Goal: Book appointment/travel/reservation

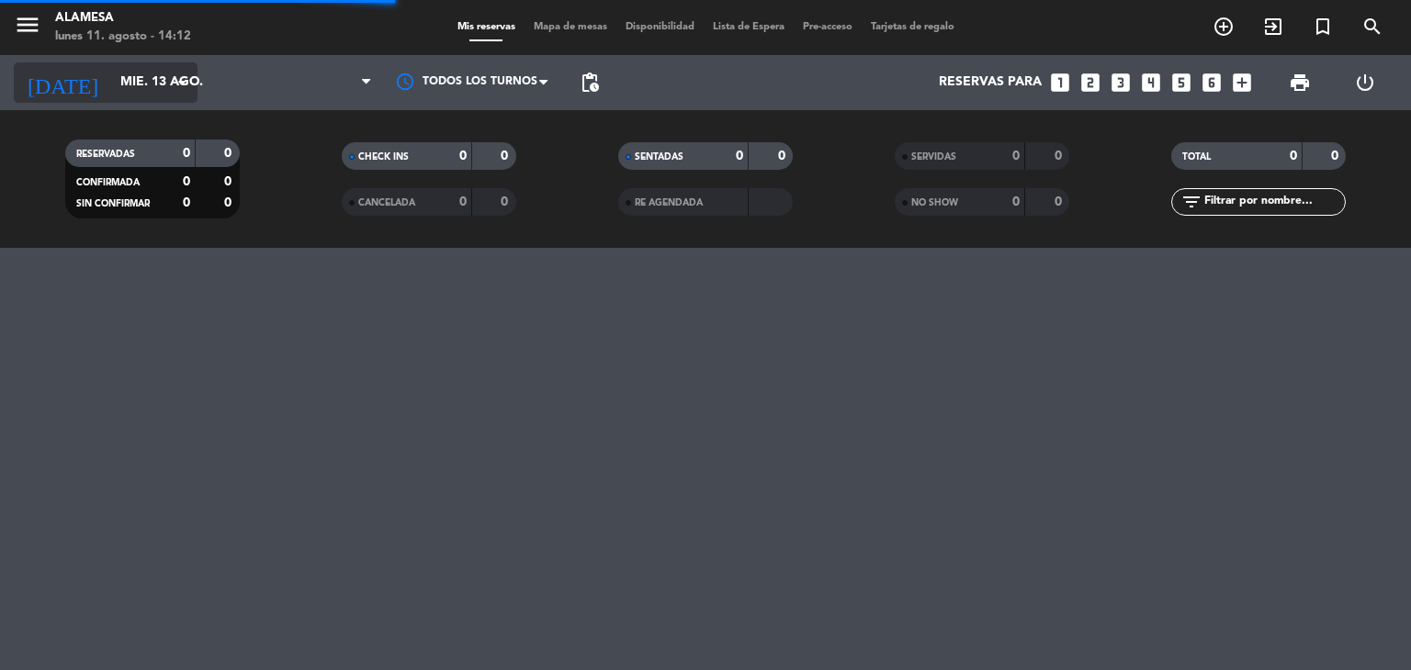
click at [113, 73] on input "mié. 13 ago." at bounding box center [198, 82] width 174 height 33
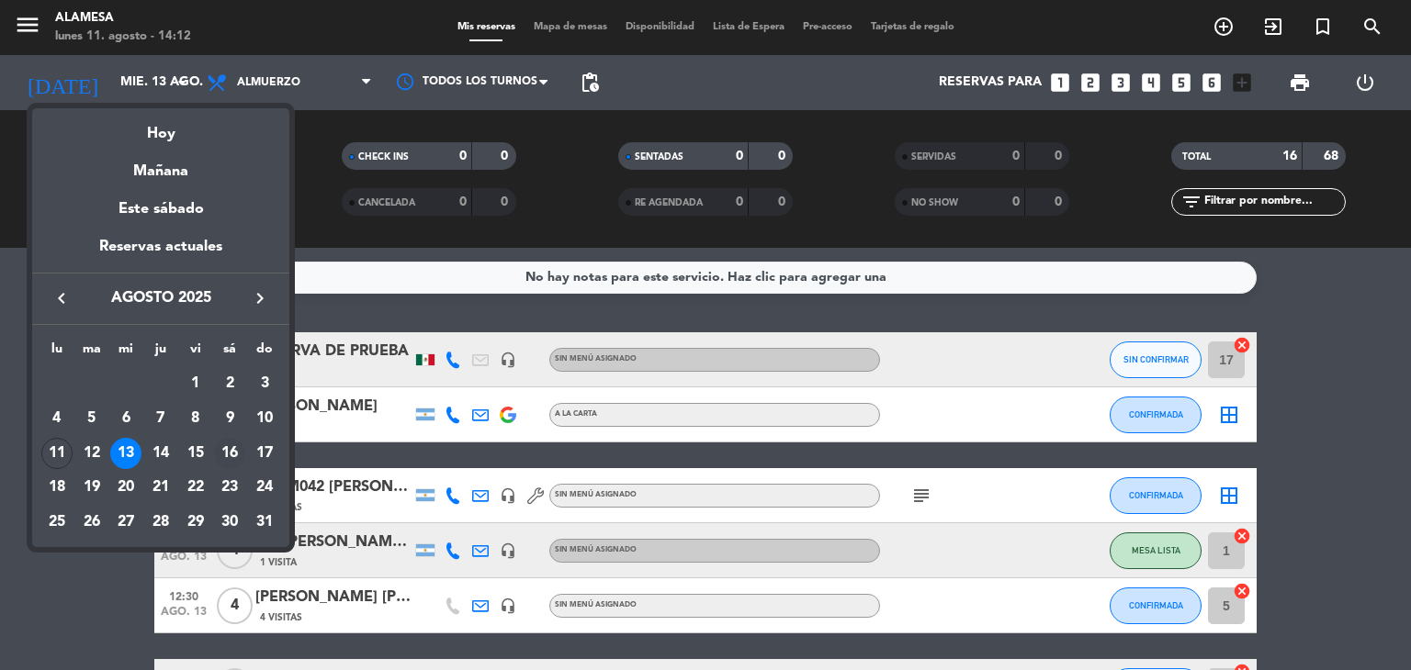
click at [229, 455] on div "16" at bounding box center [229, 453] width 31 height 31
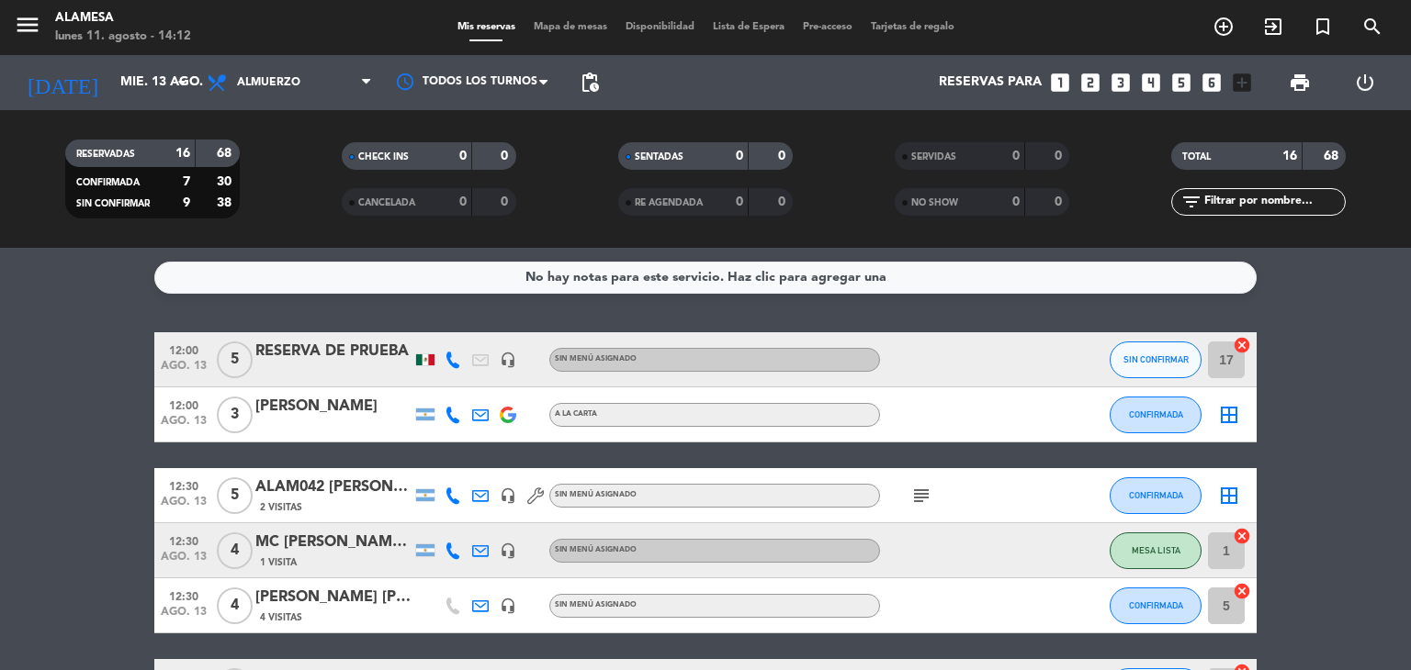
type input "sáb. 16 ago."
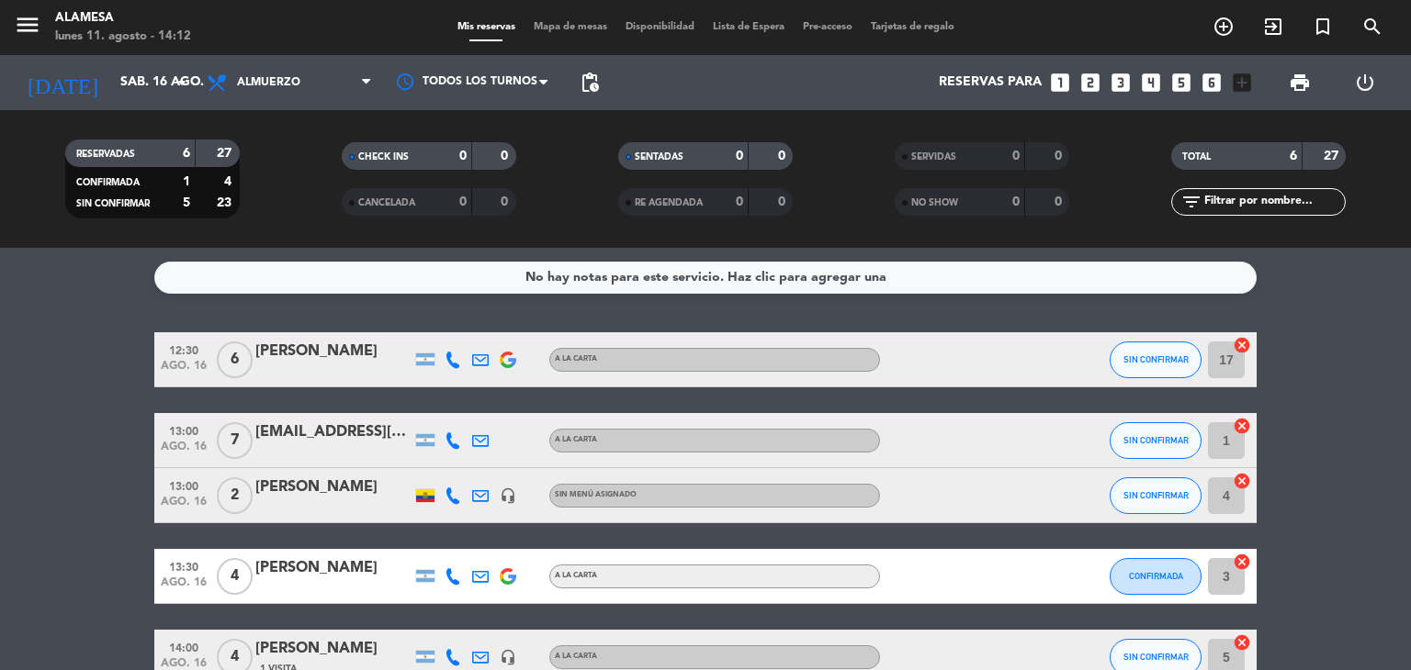
click at [1183, 78] on icon "looks_5" at bounding box center [1181, 83] width 24 height 24
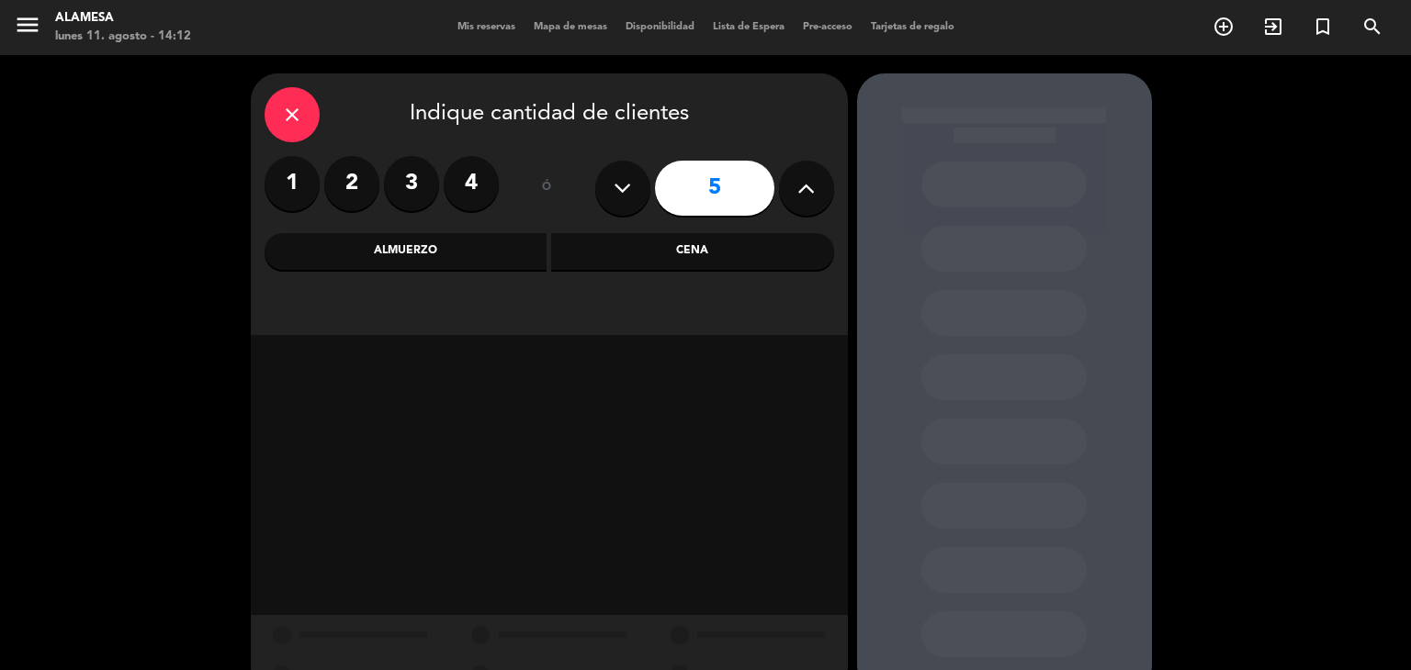
click at [494, 237] on div "Almuerzo" at bounding box center [405, 251] width 283 height 37
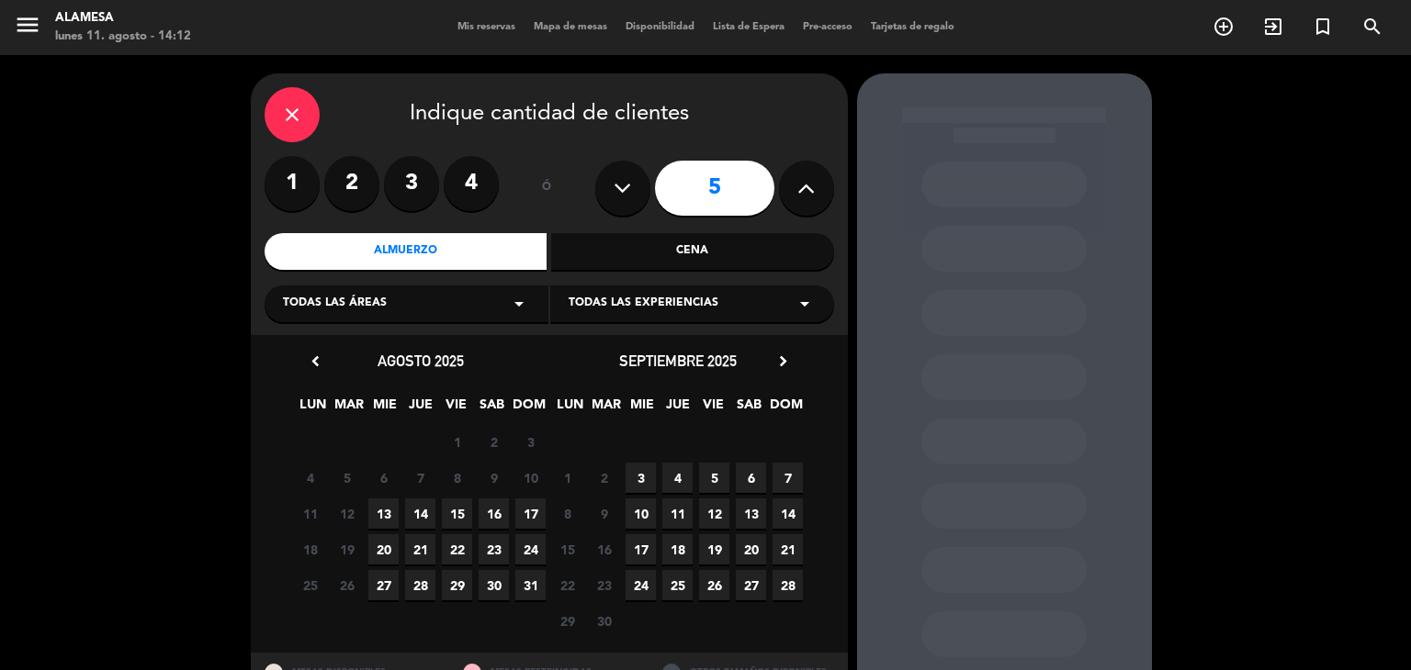
click at [488, 506] on span "16" at bounding box center [493, 514] width 30 height 30
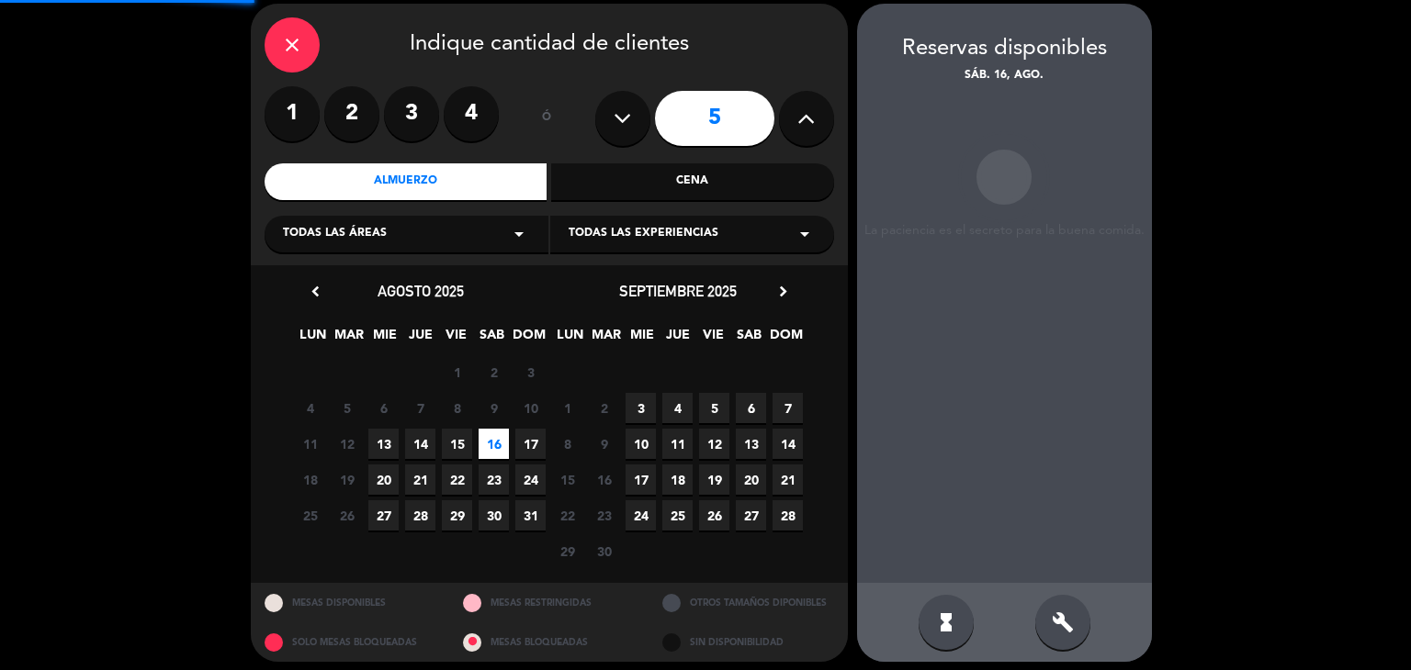
scroll to position [73, 0]
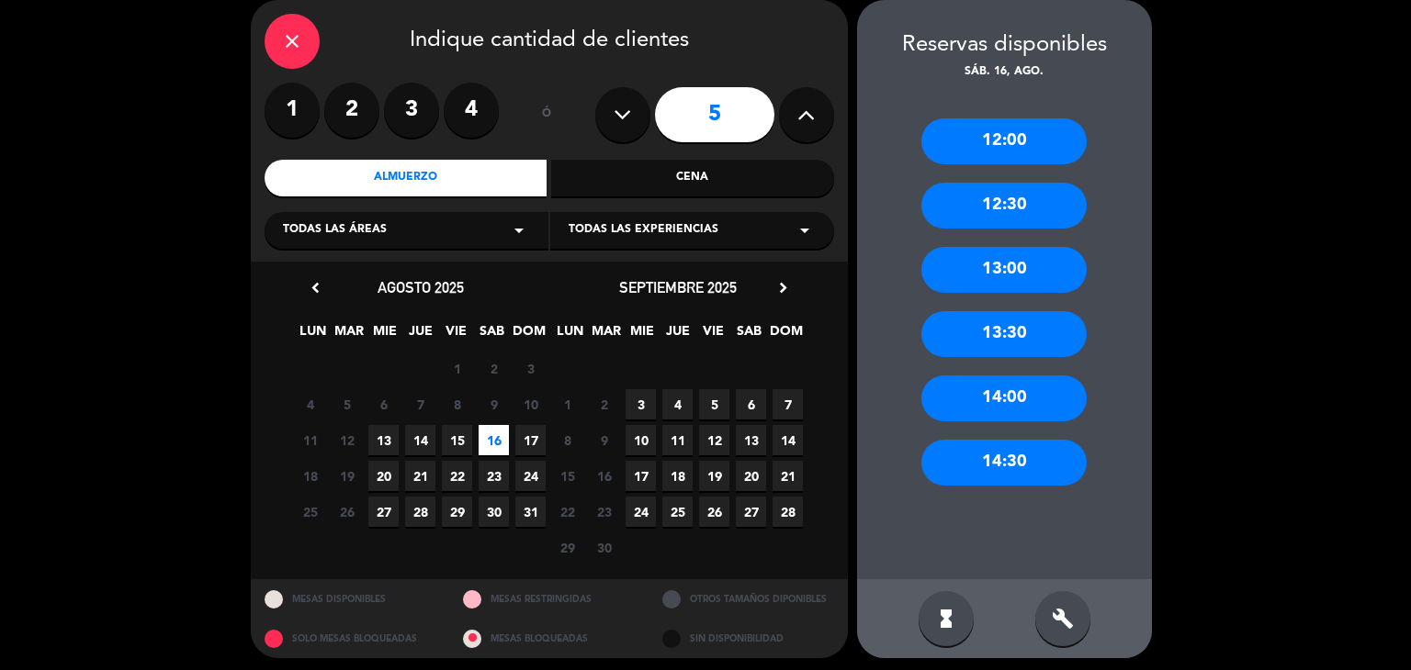
click at [984, 273] on div "13:00" at bounding box center [1003, 270] width 165 height 46
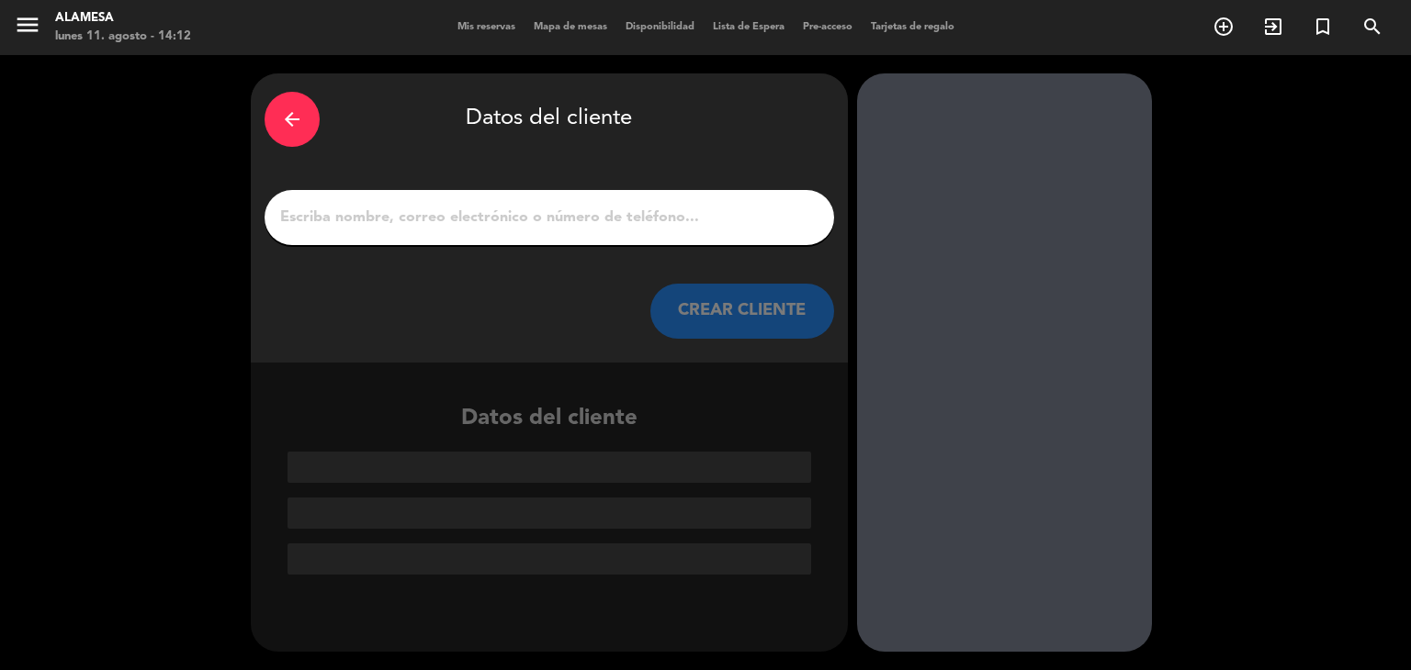
scroll to position [0, 0]
click at [523, 223] on input "1" at bounding box center [549, 218] width 542 height 26
paste input "[PERSON_NAME]"
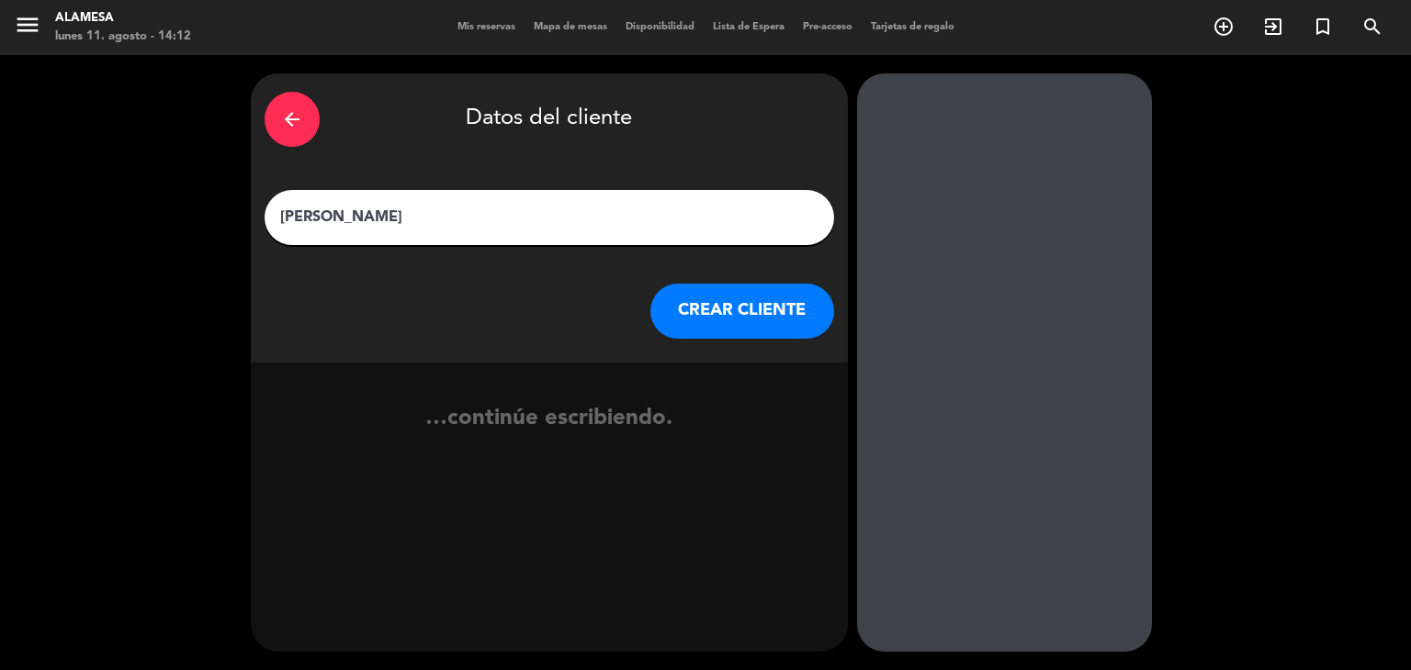
type input "[PERSON_NAME]"
click at [792, 317] on button "CREAR CLIENTE" at bounding box center [742, 311] width 184 height 55
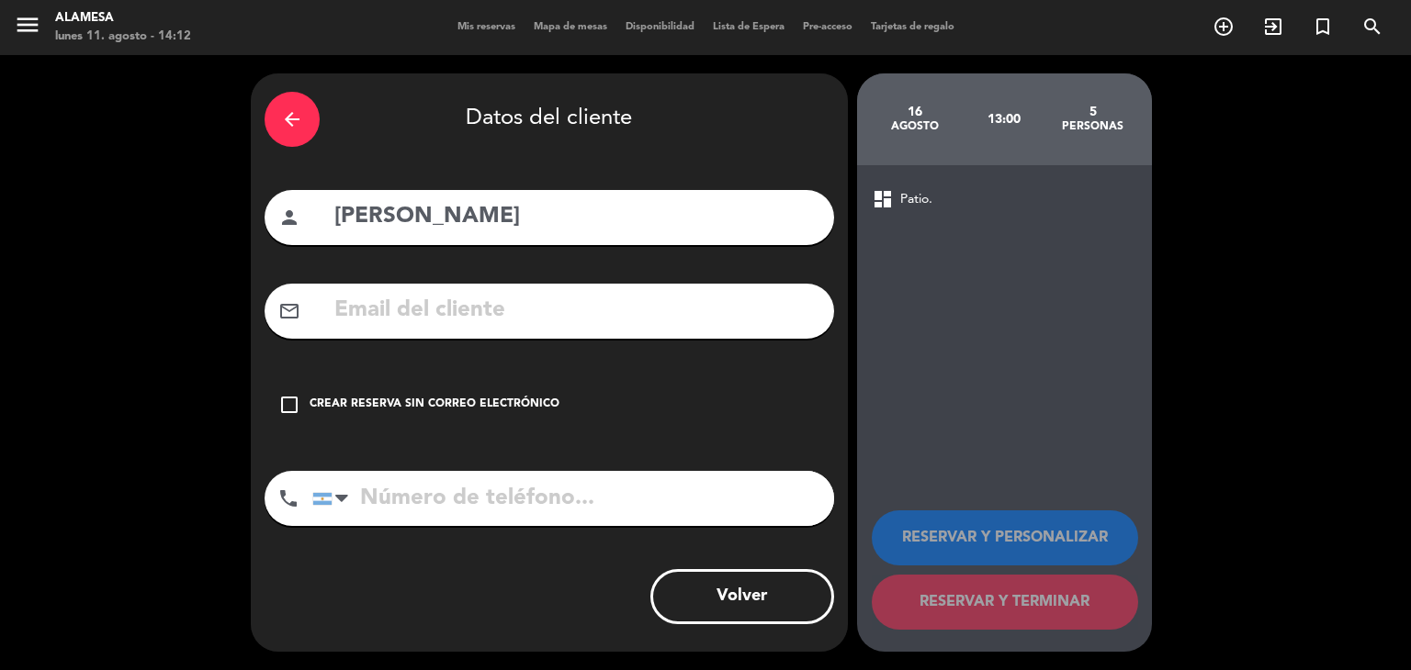
click at [590, 292] on input "text" at bounding box center [576, 311] width 488 height 38
click at [577, 328] on input "text" at bounding box center [576, 311] width 488 height 38
paste input "[EMAIL_ADDRESS][DOMAIN_NAME]"
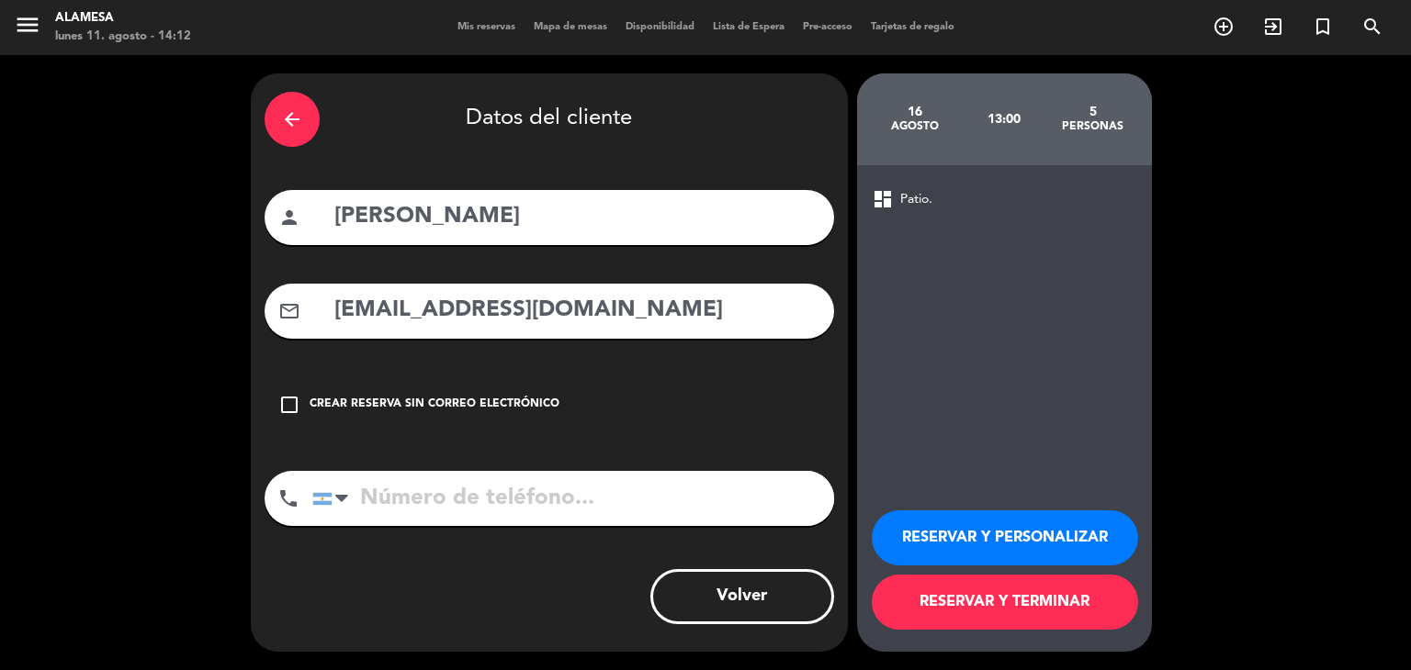
type input "[EMAIL_ADDRESS][DOMAIN_NAME]"
click at [506, 497] on input "tel" at bounding box center [573, 498] width 522 height 55
click at [341, 501] on div at bounding box center [341, 499] width 13 height 22
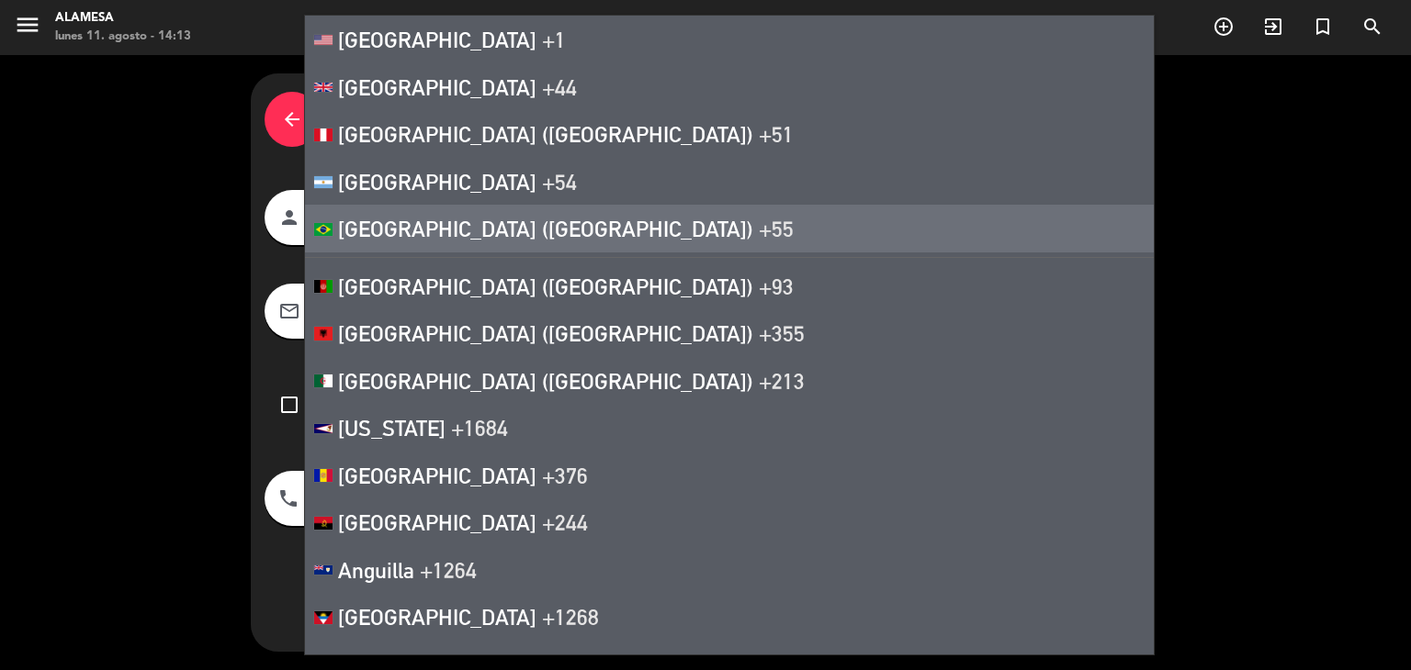
click at [422, 230] on span "[GEOGRAPHIC_DATA] ([GEOGRAPHIC_DATA])" at bounding box center [545, 229] width 415 height 26
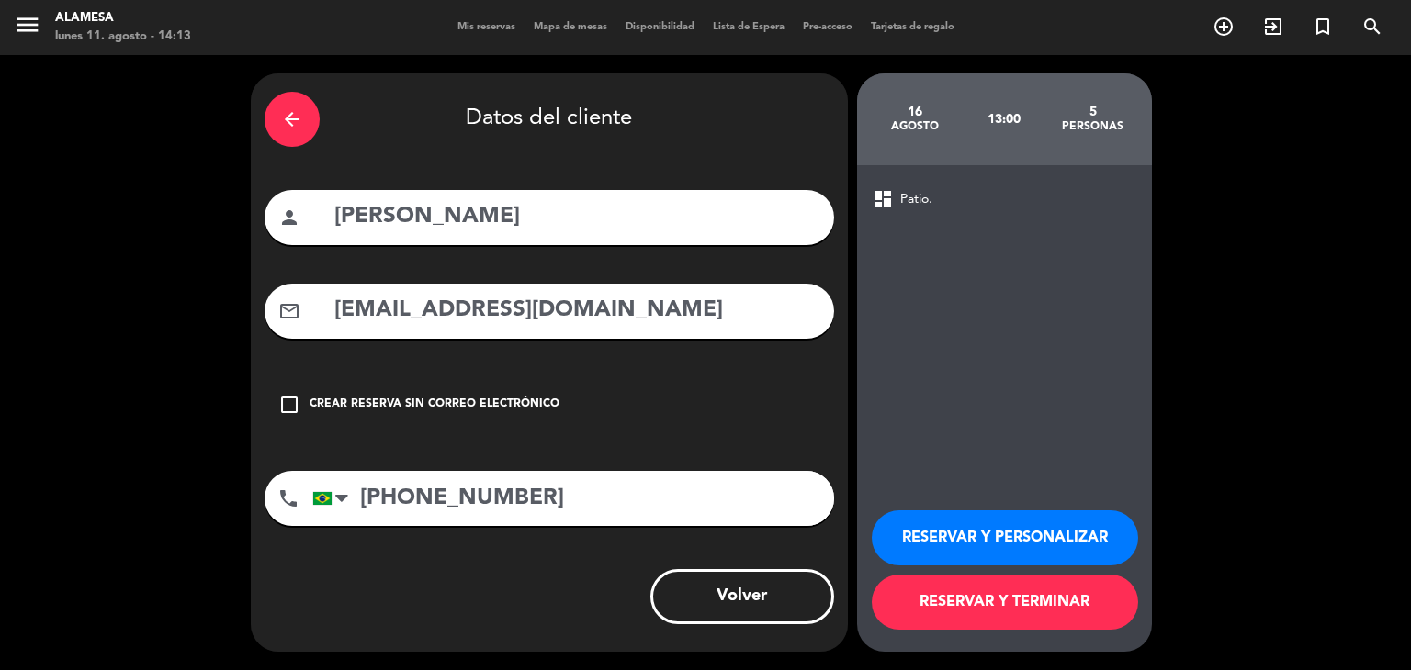
type input "[PHONE_NUMBER]"
click at [1115, 607] on button "RESERVAR Y TERMINAR" at bounding box center [1005, 602] width 266 height 55
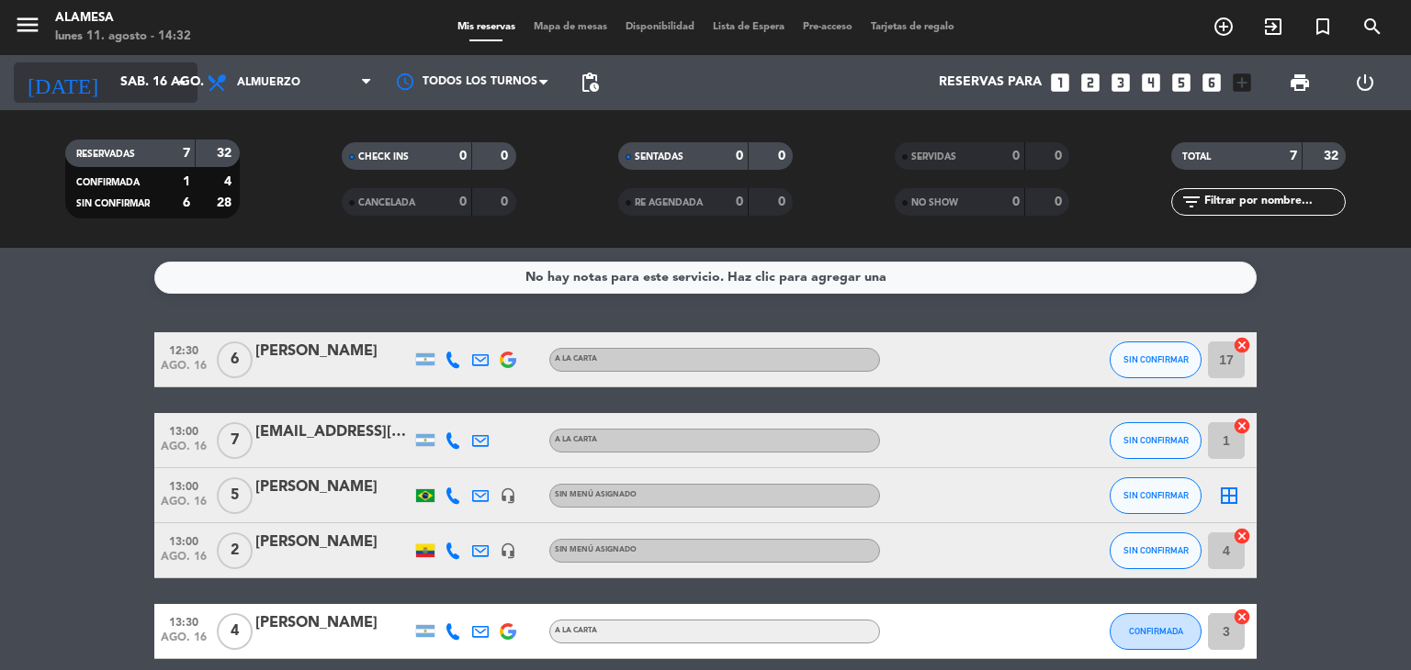
click at [141, 84] on input "sáb. 16 ago." at bounding box center [198, 82] width 174 height 33
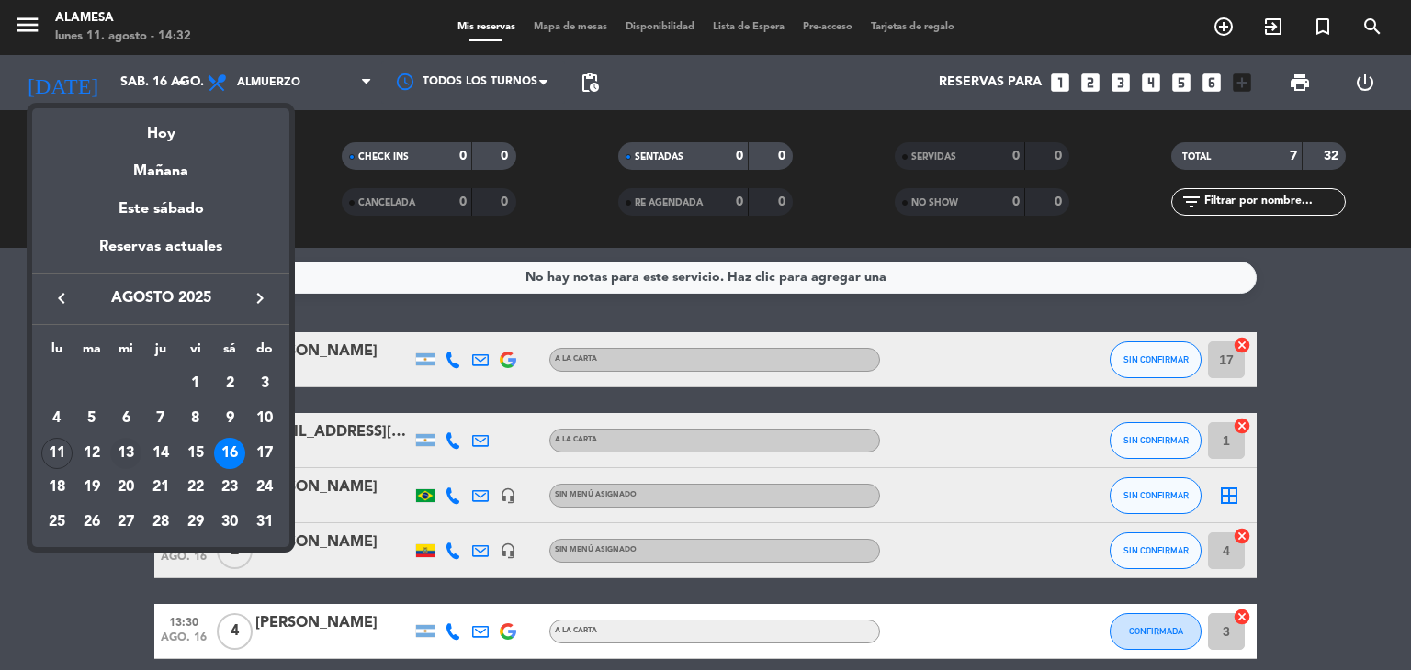
click at [129, 453] on div "13" at bounding box center [125, 453] width 31 height 31
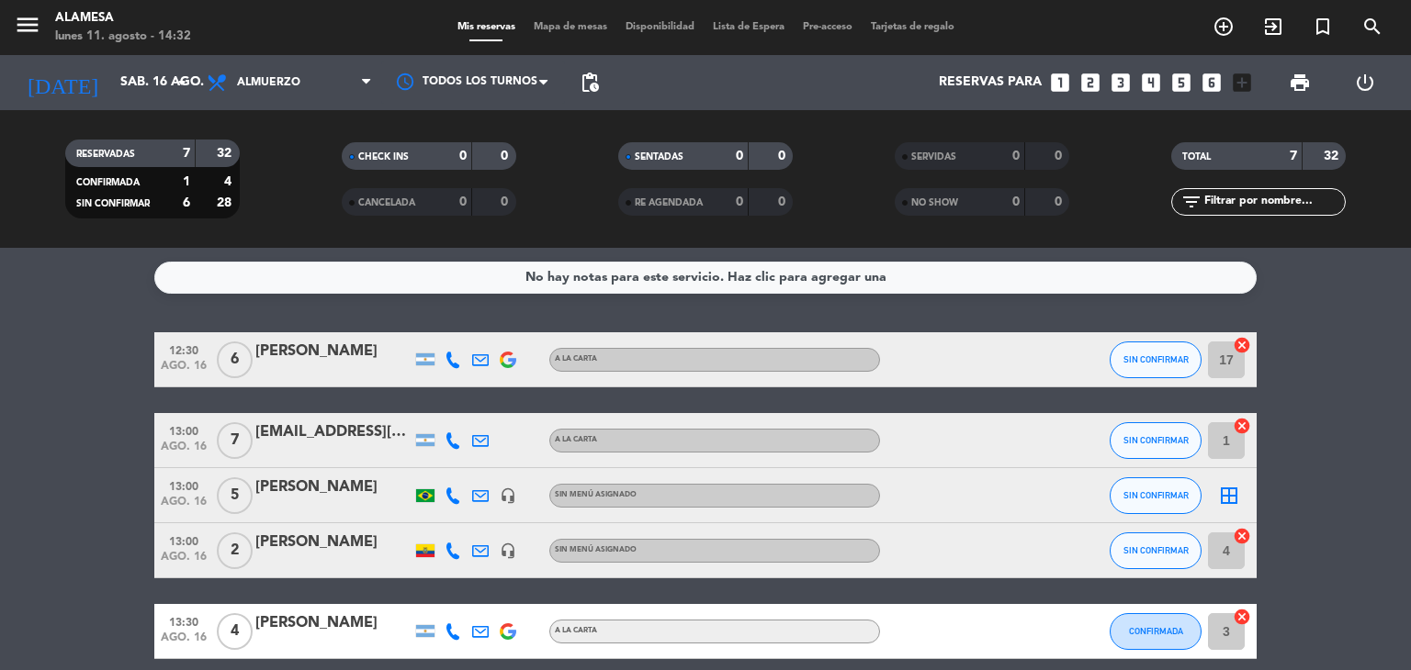
type input "mié. 13 ago."
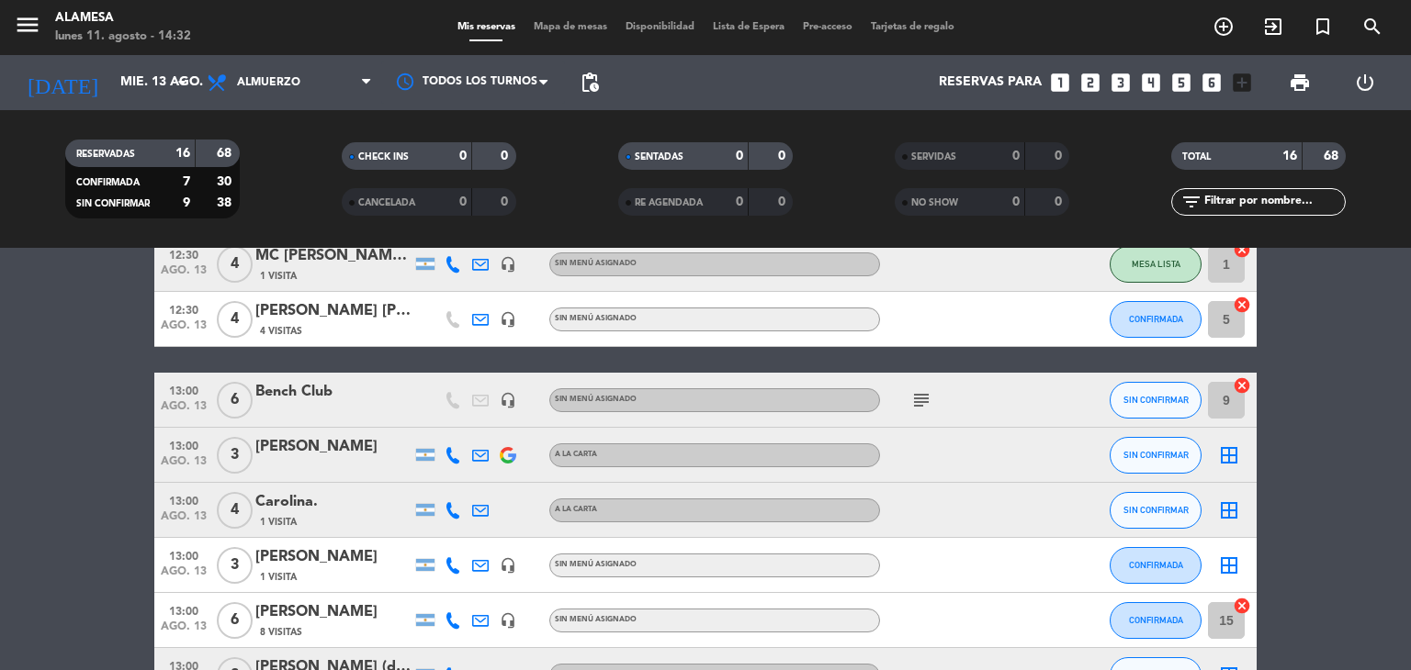
scroll to position [287, 0]
click at [308, 502] on div "Carolina." at bounding box center [333, 502] width 156 height 24
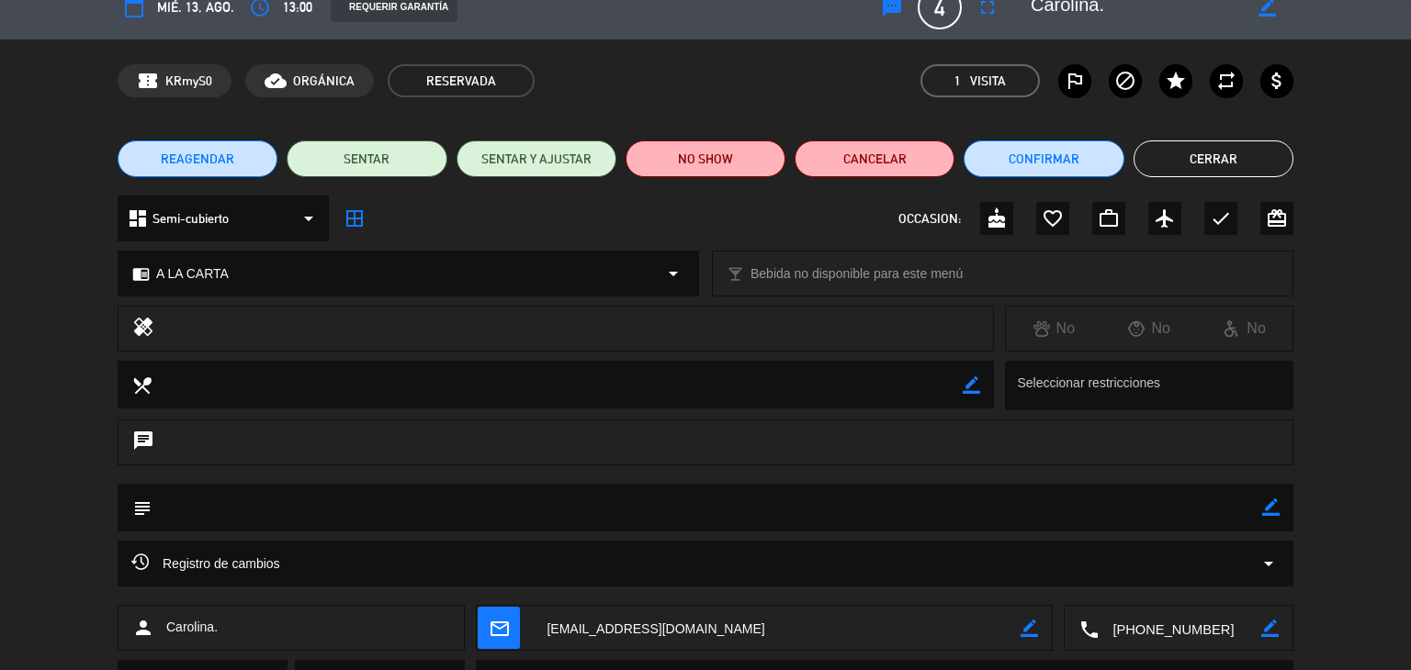
scroll to position [3, 0]
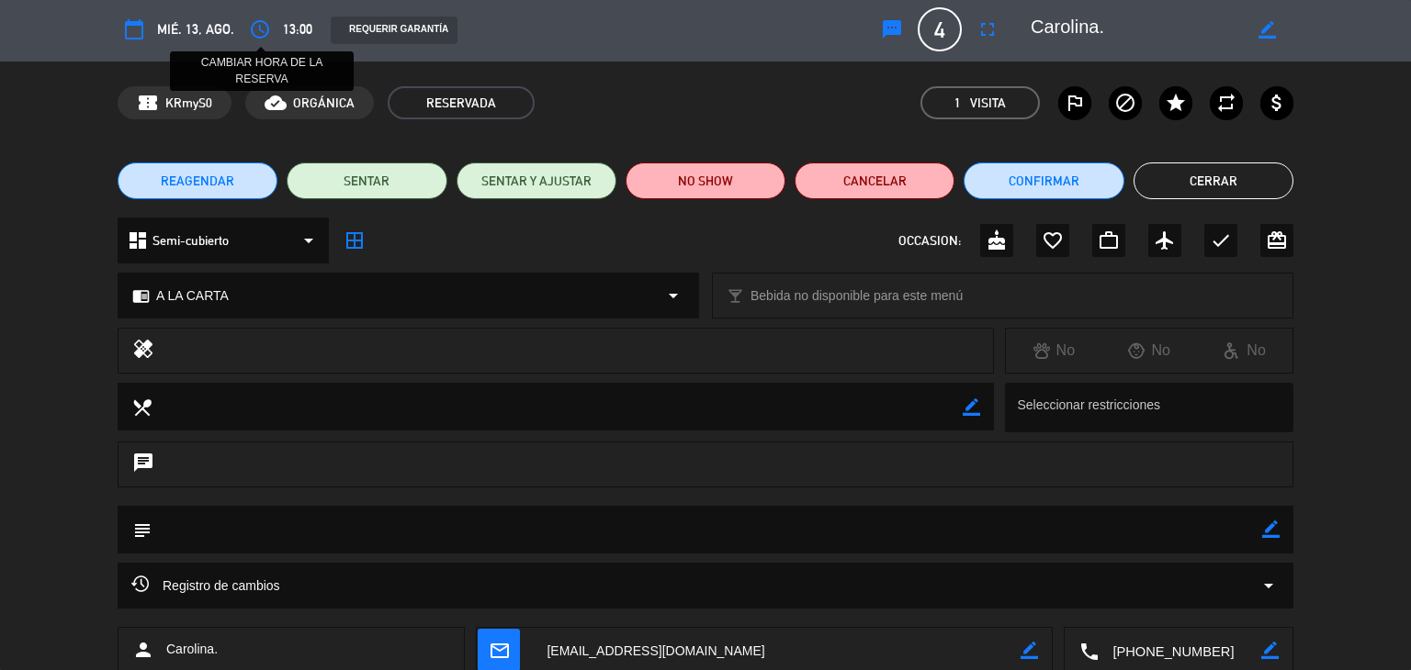
click at [258, 31] on icon "access_time" at bounding box center [260, 29] width 22 height 22
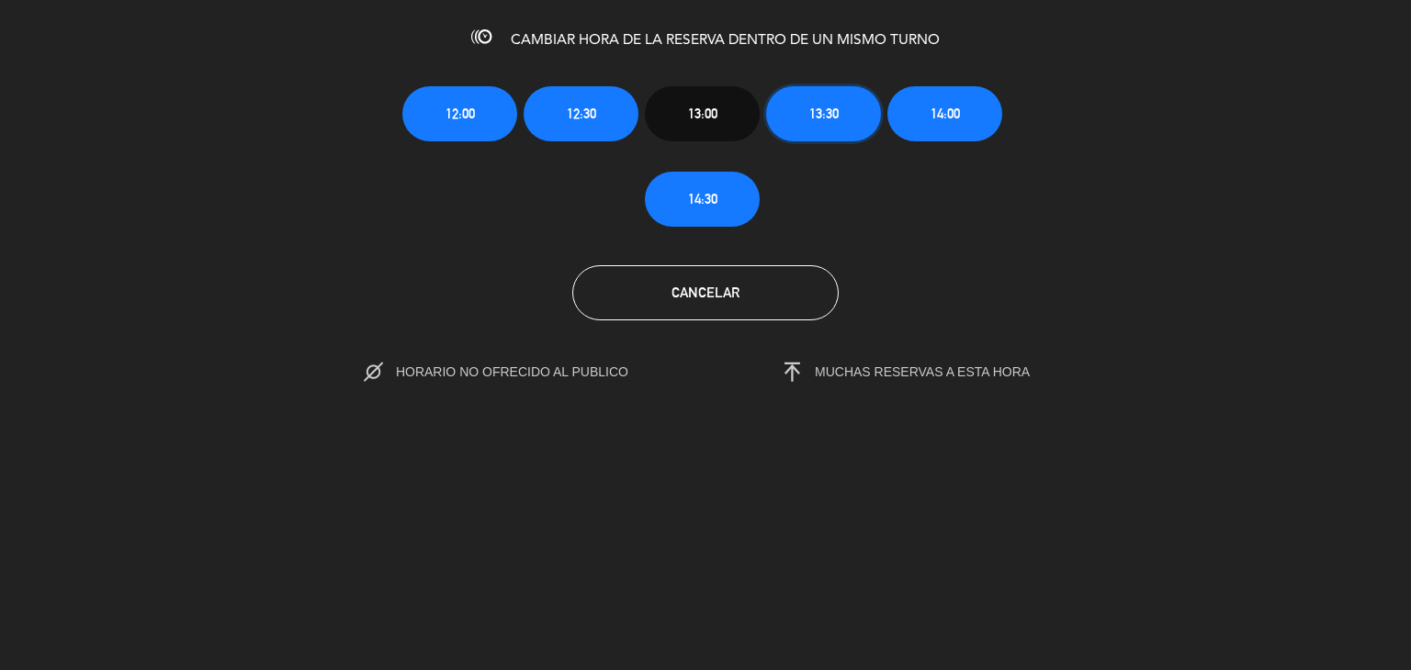
click at [810, 118] on span "13:30" at bounding box center [823, 113] width 29 height 21
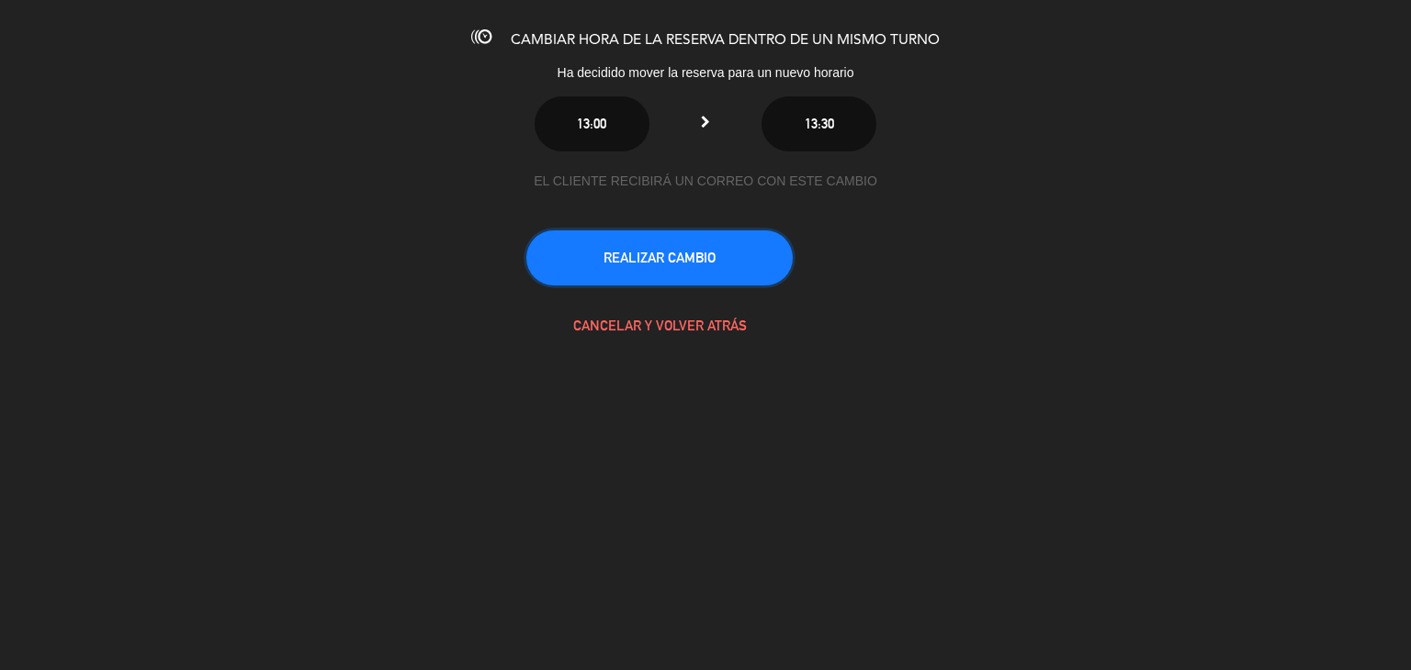
click at [700, 249] on button "REALIZAR CAMBIO" at bounding box center [659, 258] width 266 height 55
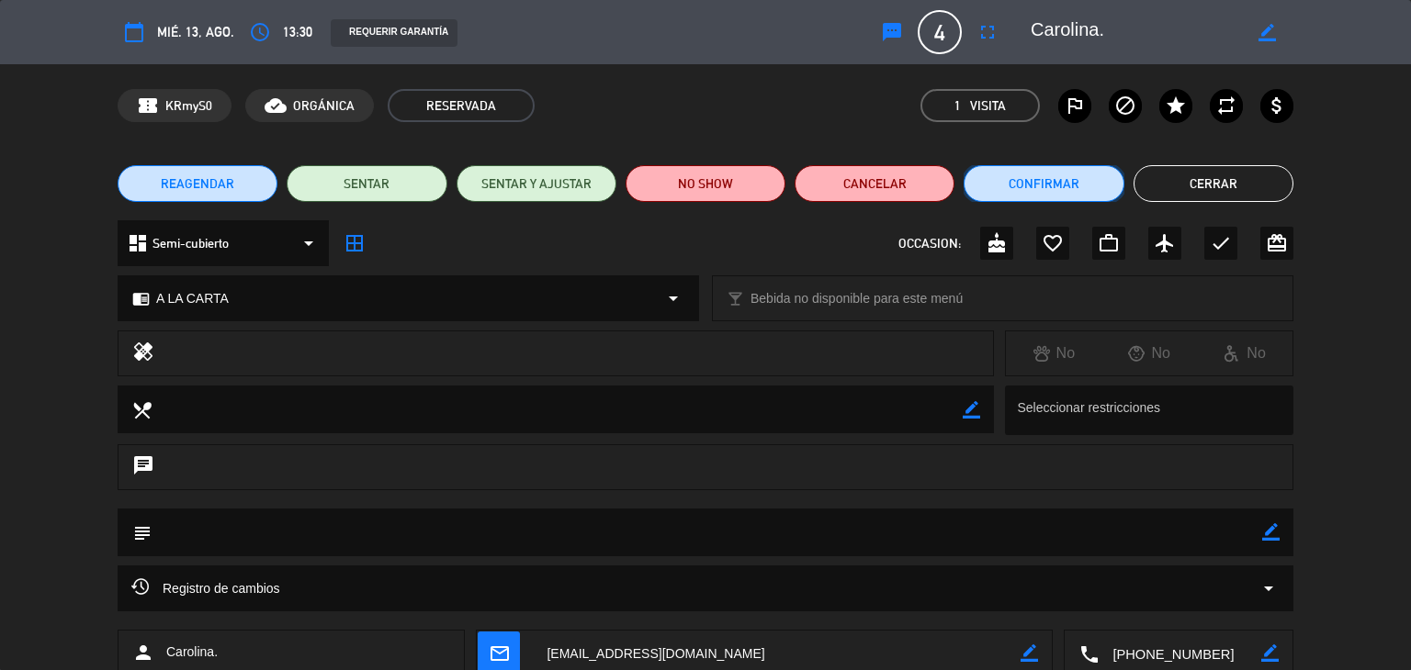
click at [1062, 171] on button "Confirmar" at bounding box center [1043, 183] width 160 height 37
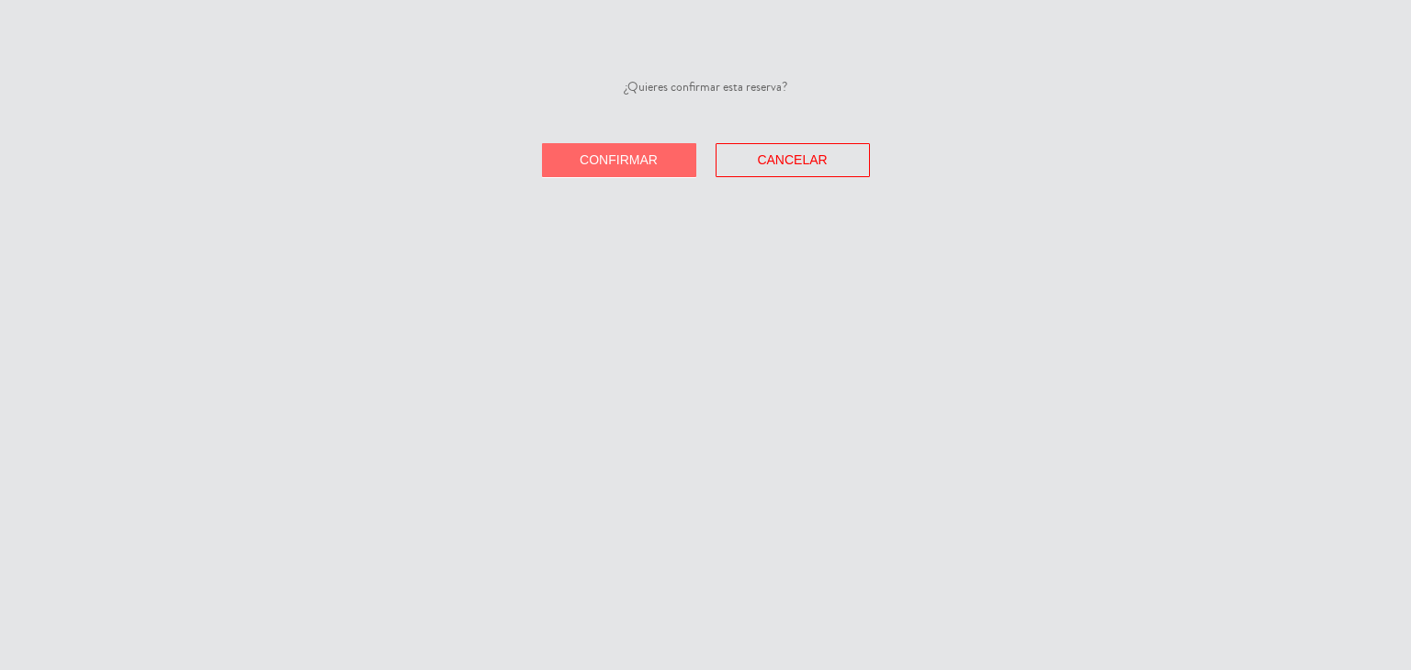
click at [577, 162] on button "Confirmar" at bounding box center [619, 160] width 154 height 34
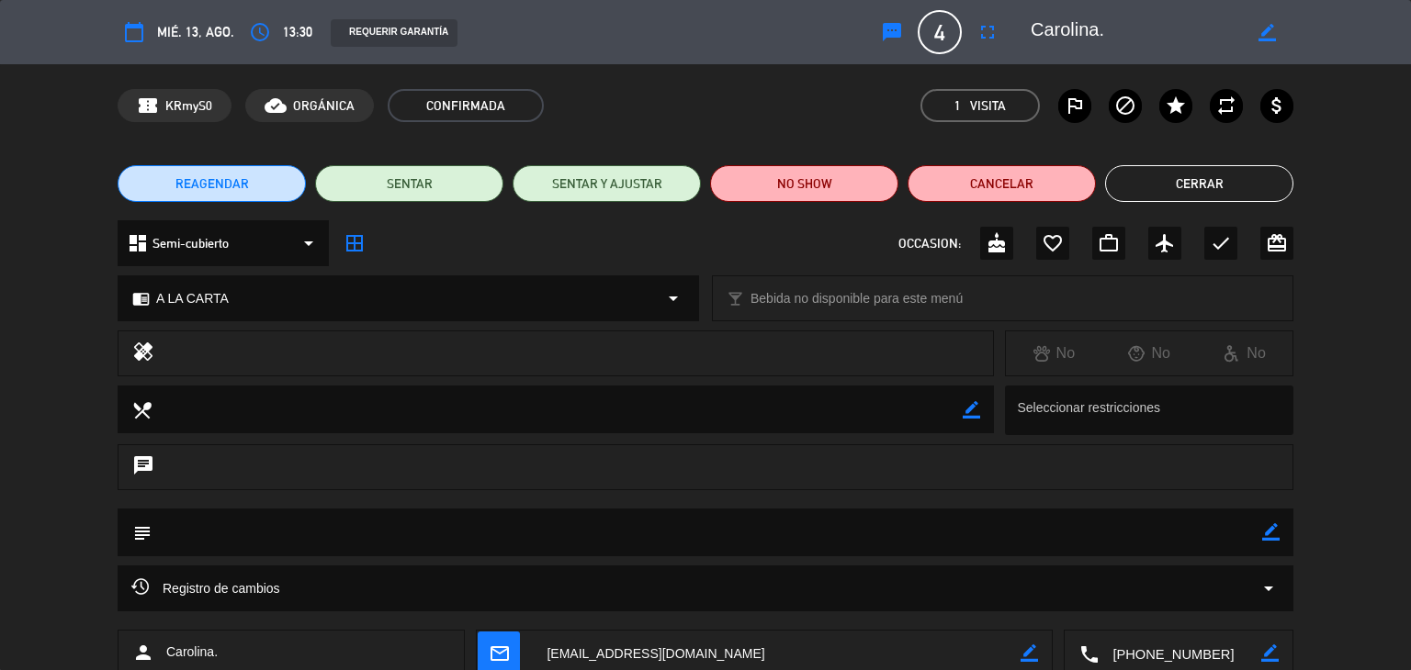
click at [1201, 189] on button "Cerrar" at bounding box center [1199, 183] width 188 height 37
